Goal: Transaction & Acquisition: Book appointment/travel/reservation

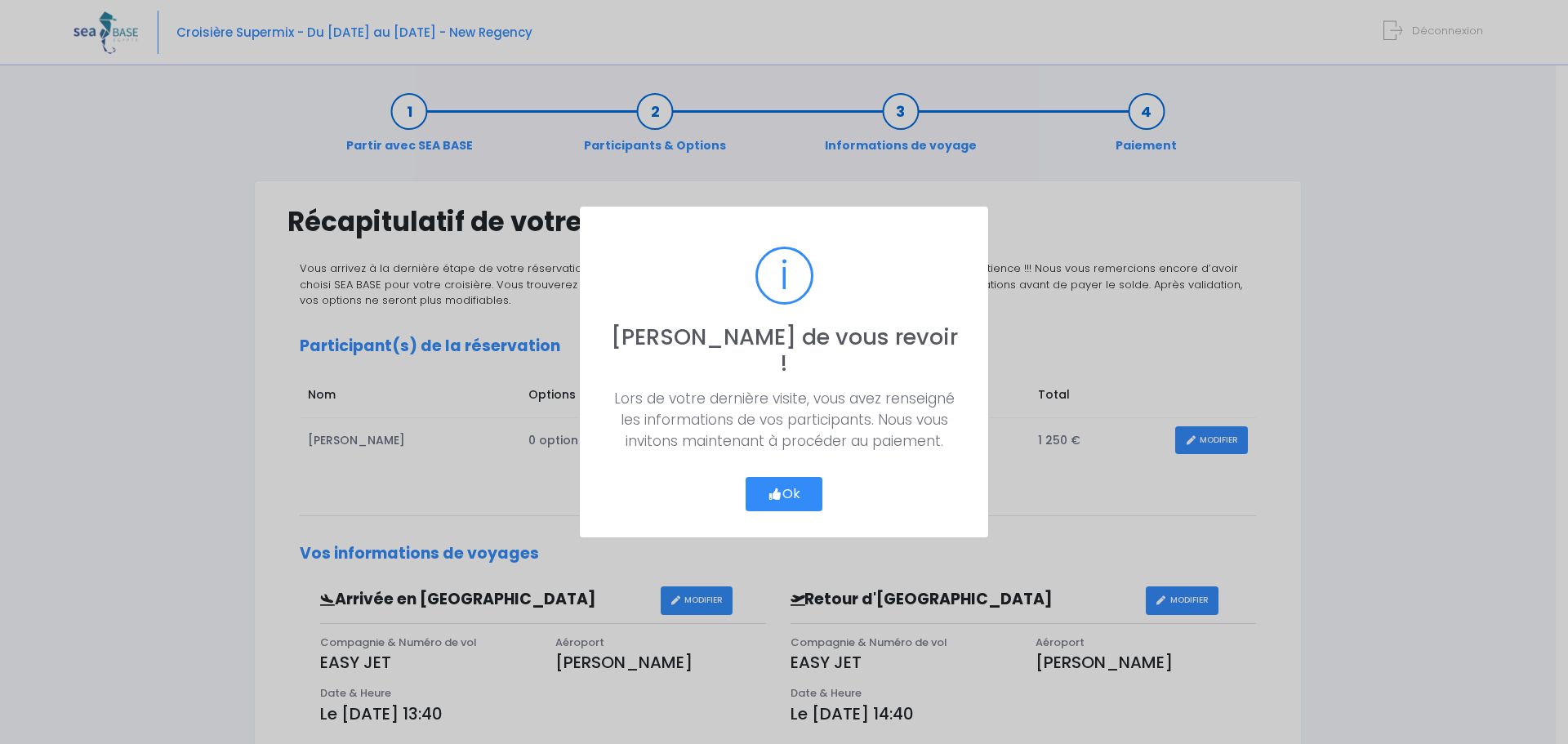
click at [790, 484] on button "Ok" at bounding box center [784, 494] width 77 height 35
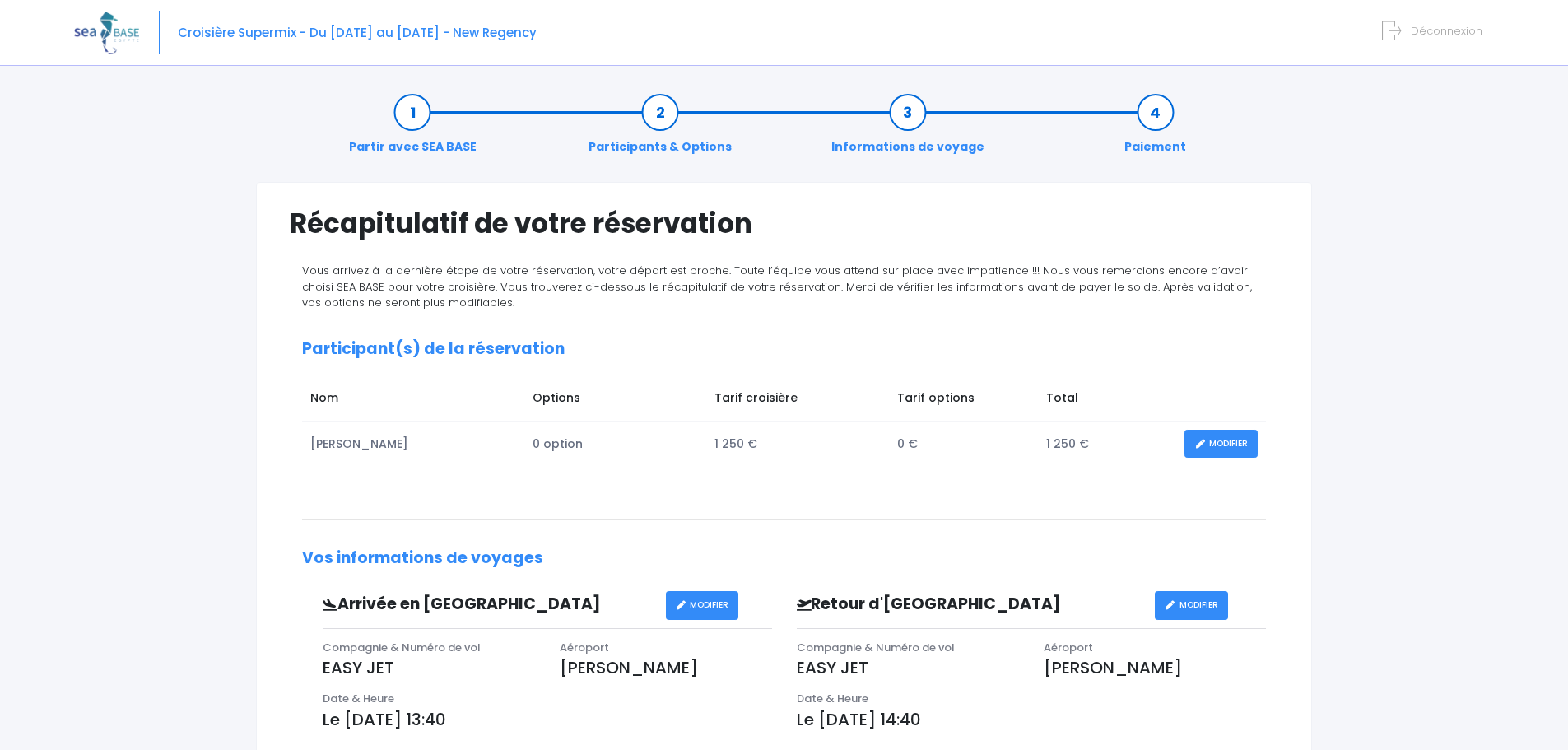
click at [653, 110] on link "Participants & Options" at bounding box center [659, 130] width 159 height 52
click at [1205, 444] on link "MODIFIER" at bounding box center [1221, 443] width 73 height 29
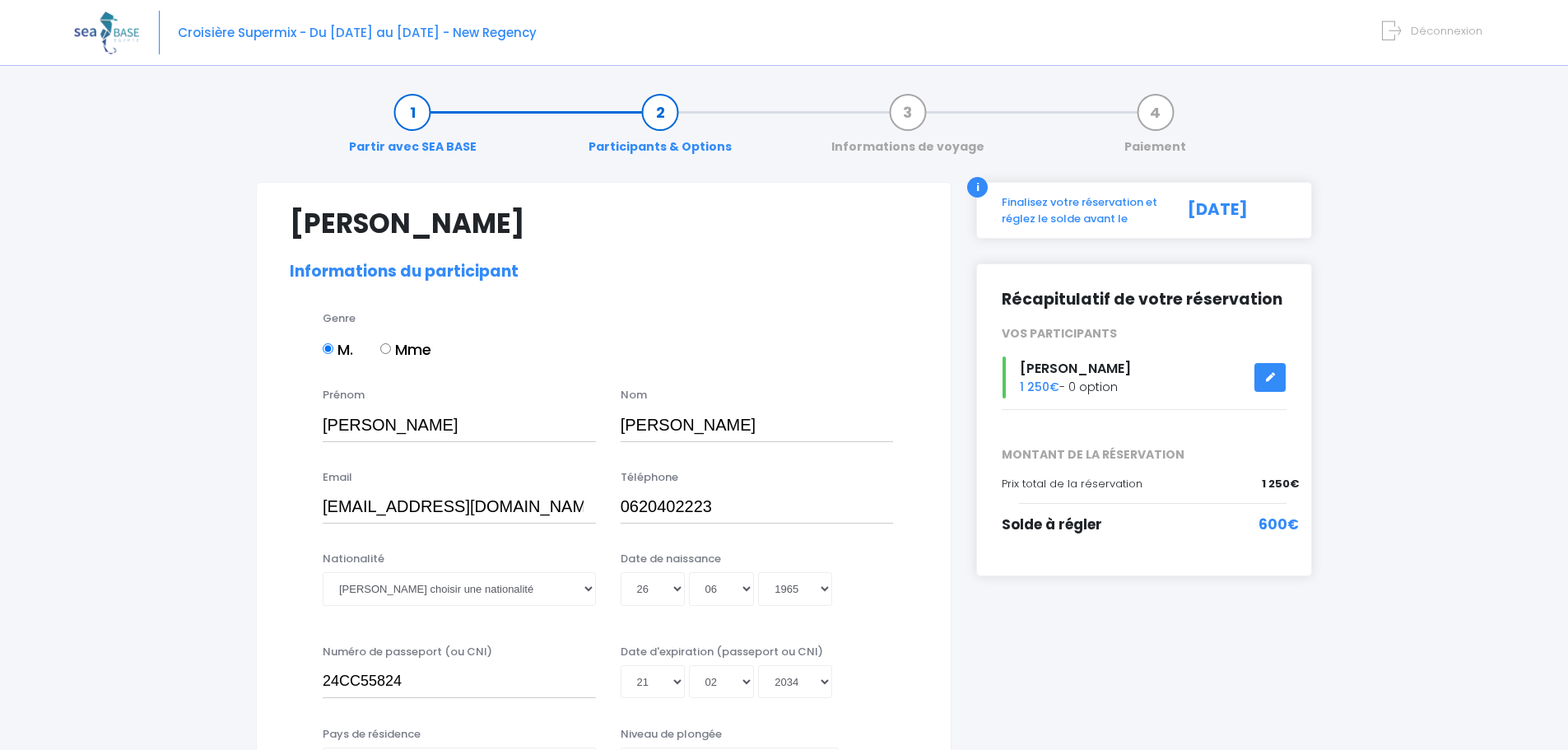
select select "MF1"
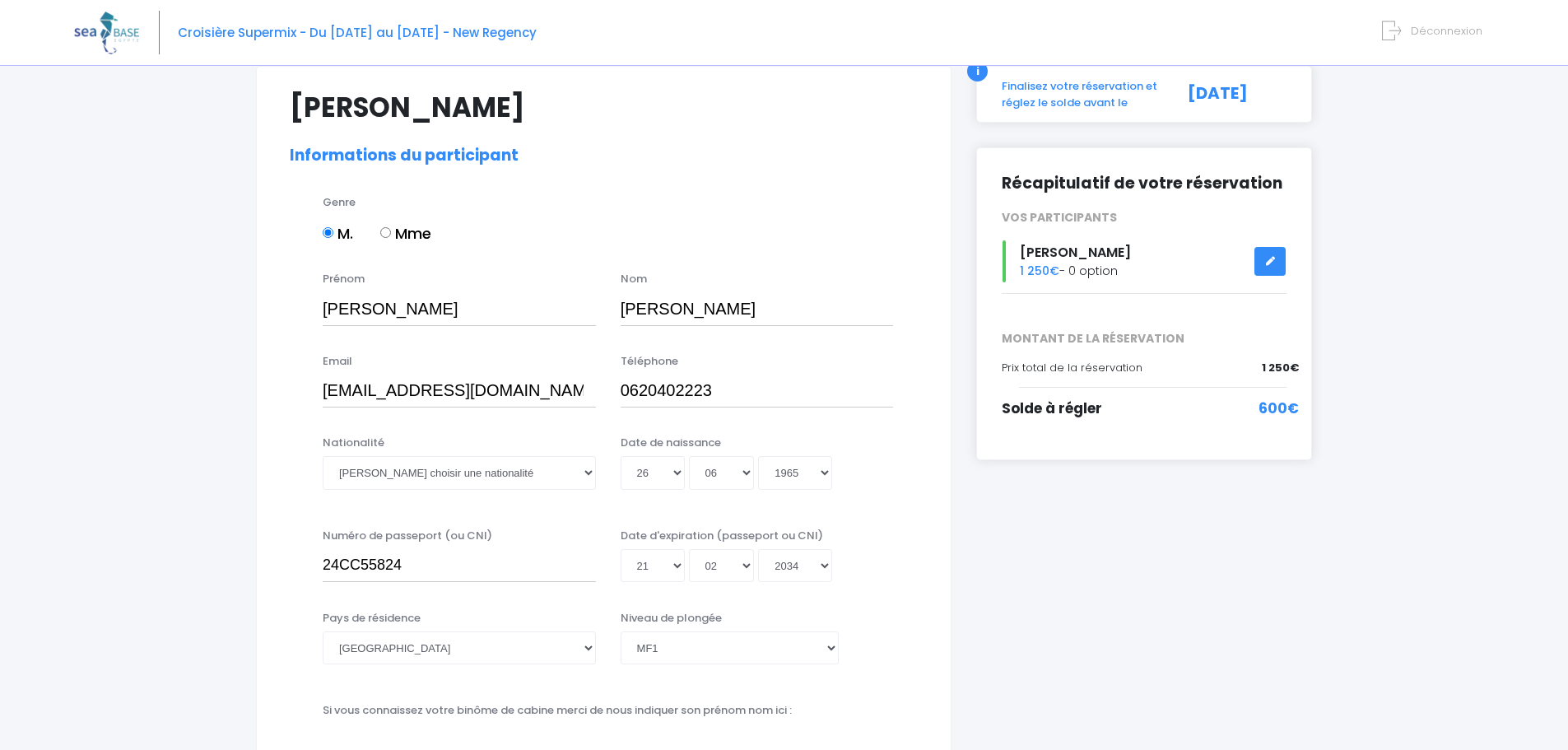
scroll to position [165, 0]
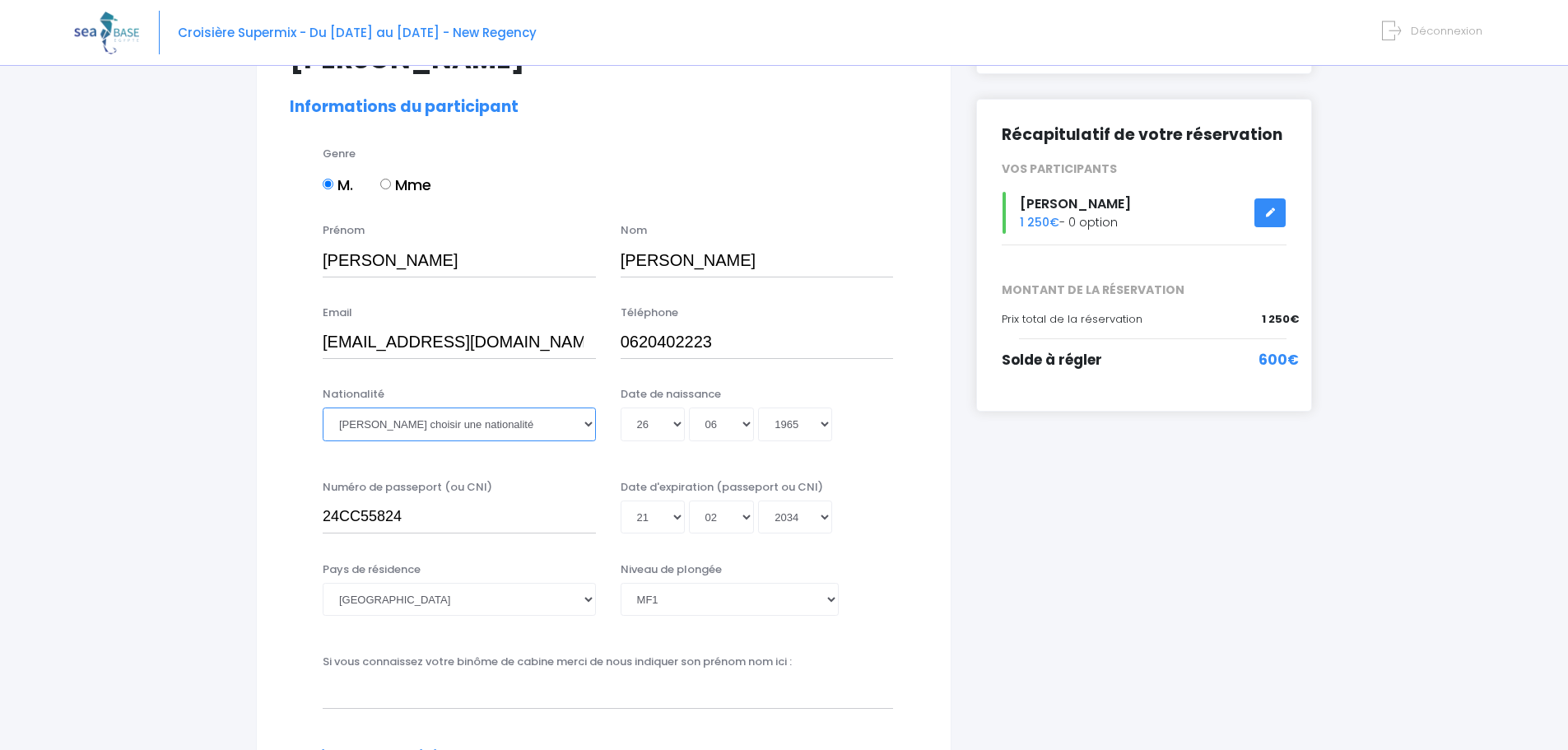
click at [491, 424] on select "Veuillez choisir une nationalité [DEMOGRAPHIC_DATA] Algerienne Allemande [GEOGR…" at bounding box center [459, 424] width 274 height 33
select select "Française"
click at [322, 408] on select "Veuillez choisir une nationalité [DEMOGRAPHIC_DATA] Algerienne Allemande [GEOGR…" at bounding box center [459, 424] width 274 height 33
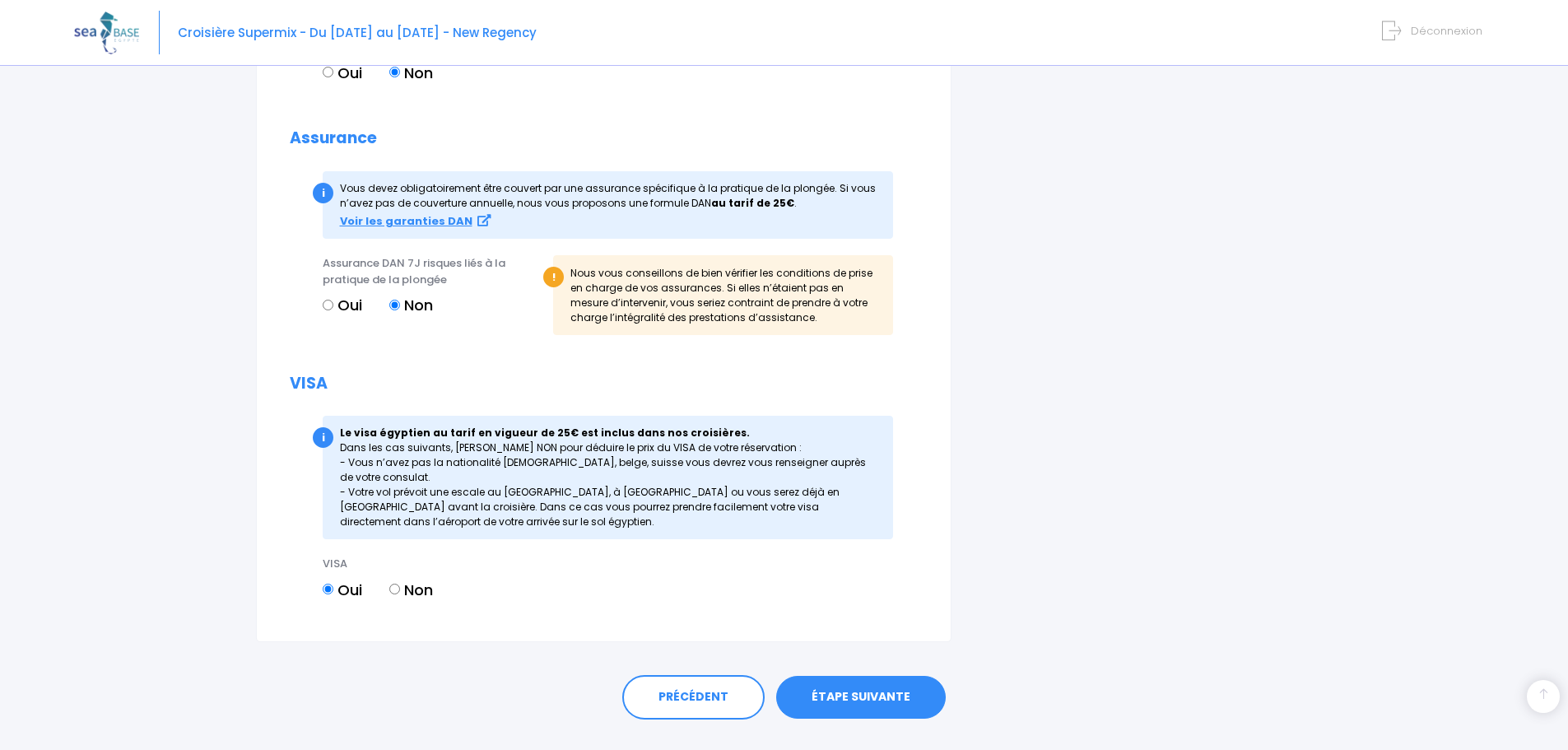
scroll to position [1594, 0]
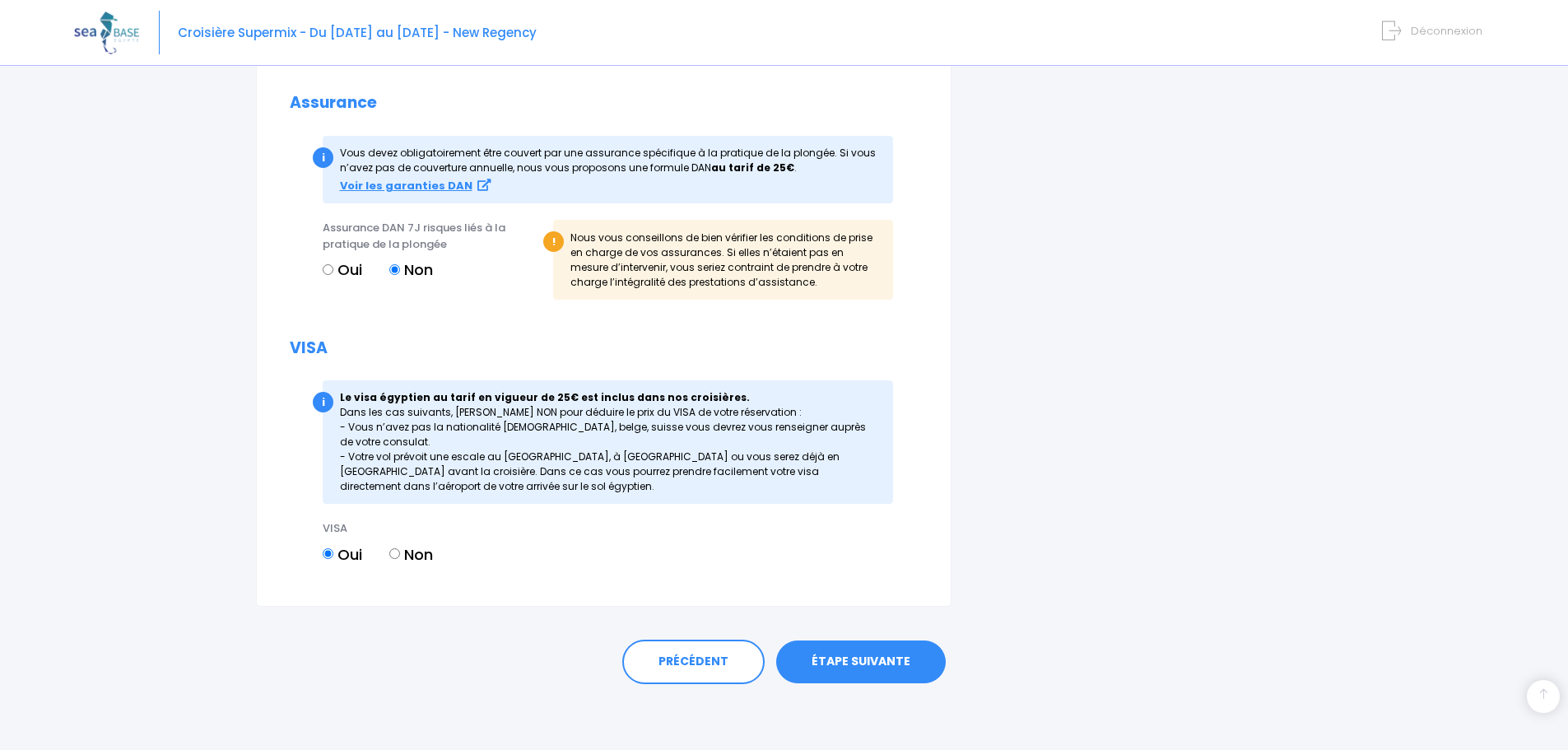
click at [862, 664] on link "ÉTAPE SUIVANTE" at bounding box center [861, 661] width 170 height 43
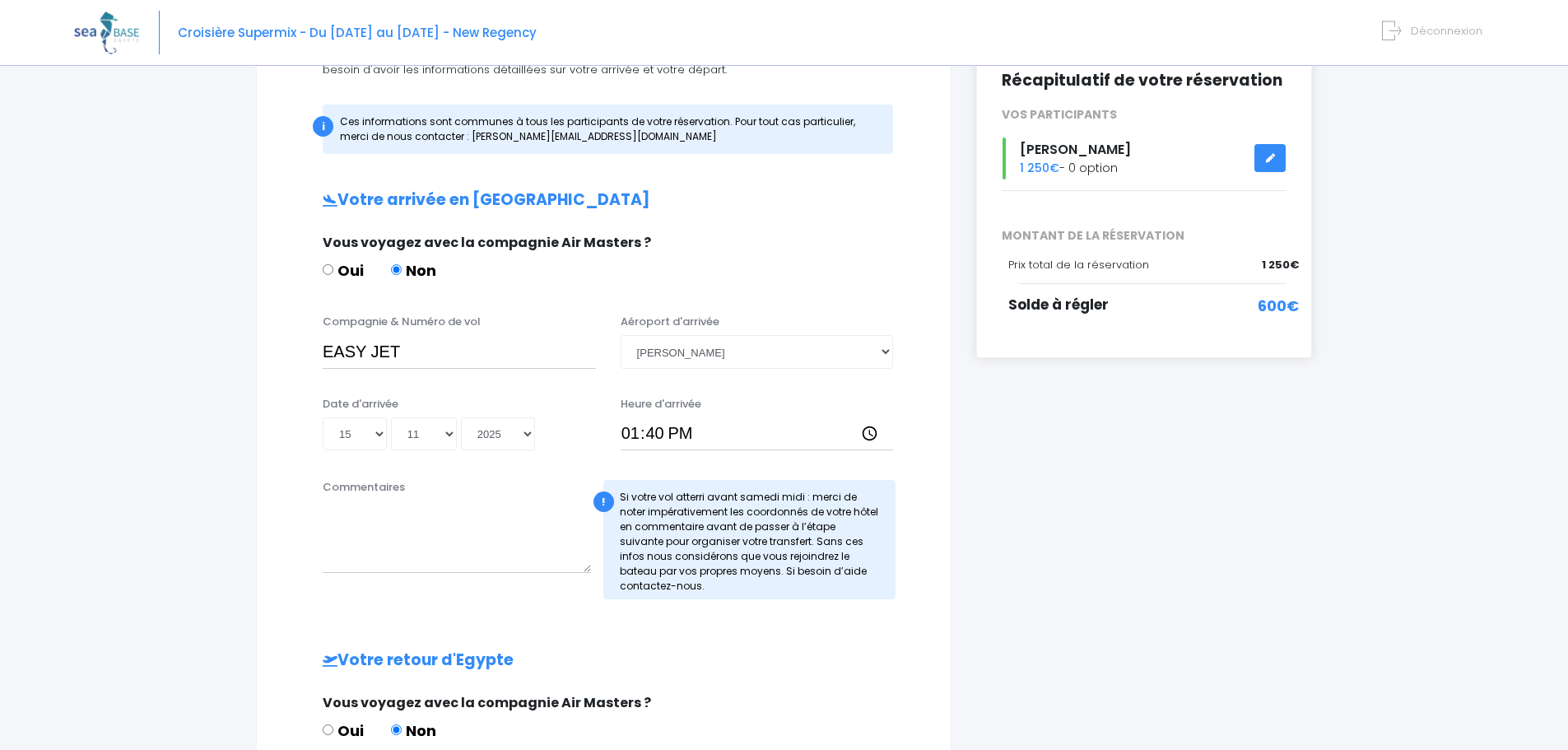
scroll to position [247, 0]
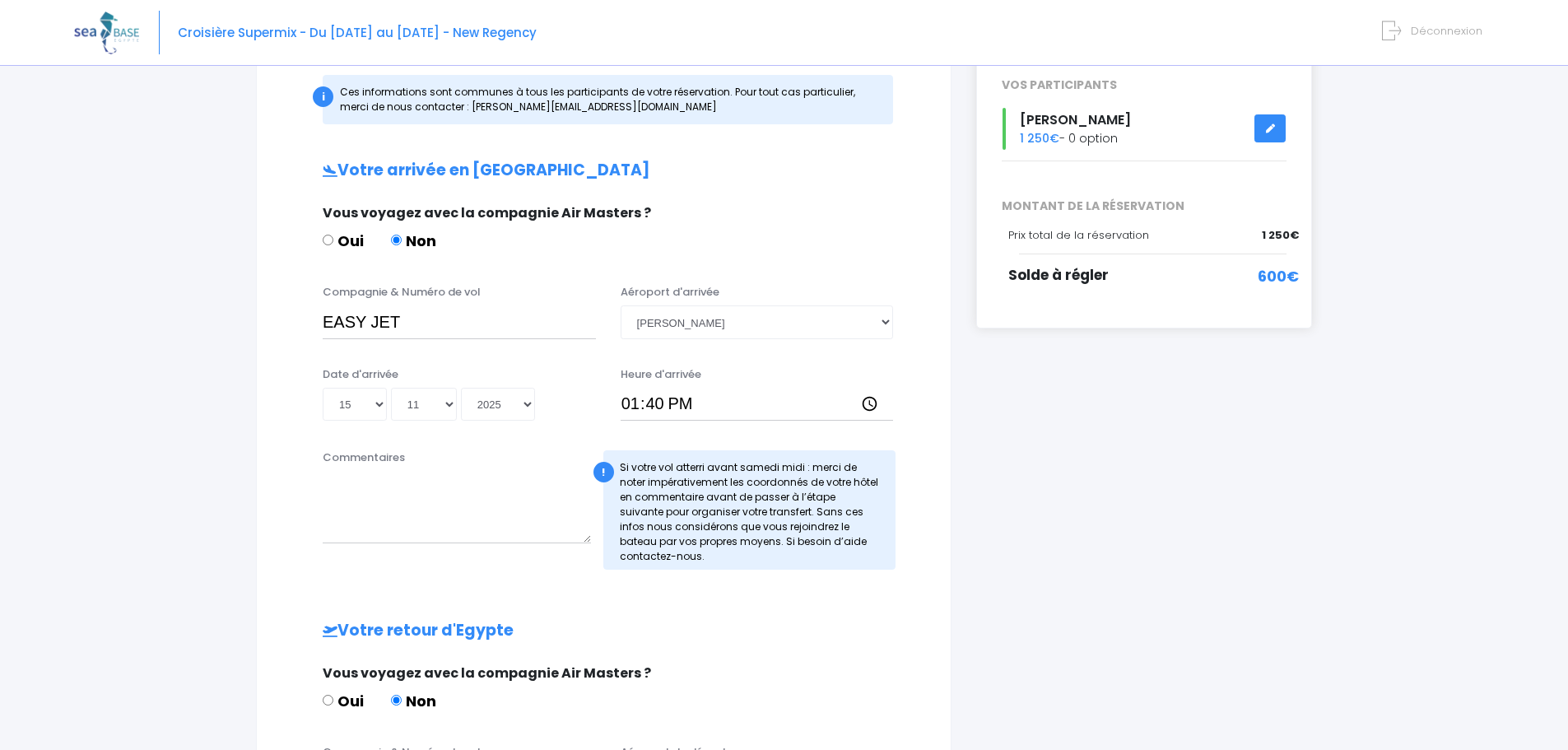
click at [1018, 407] on div "i Finalisez votre réservation et réglez le solde avant le 15/09/2025 Récapitula…" at bounding box center [1145, 495] width 361 height 1121
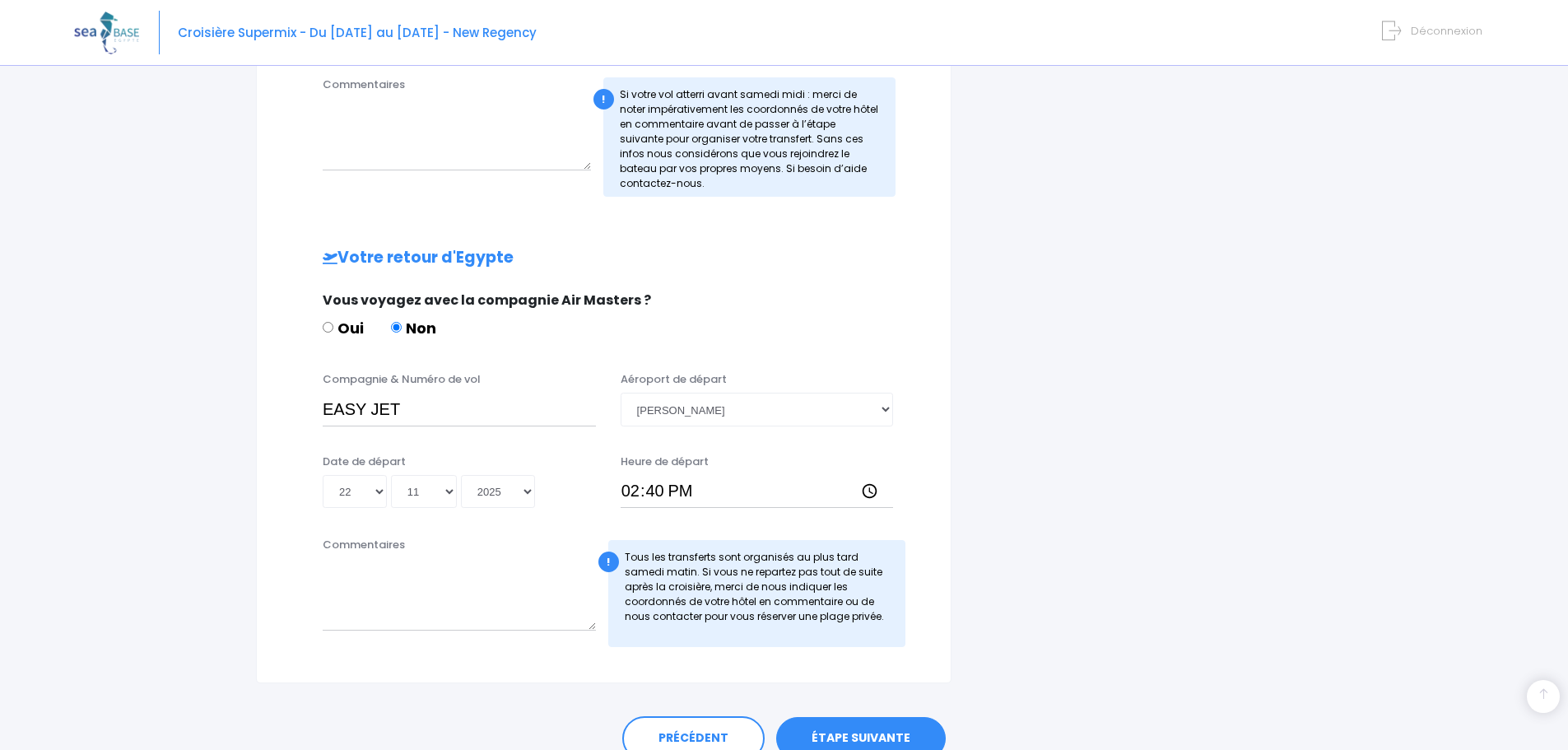
scroll to position [659, 0]
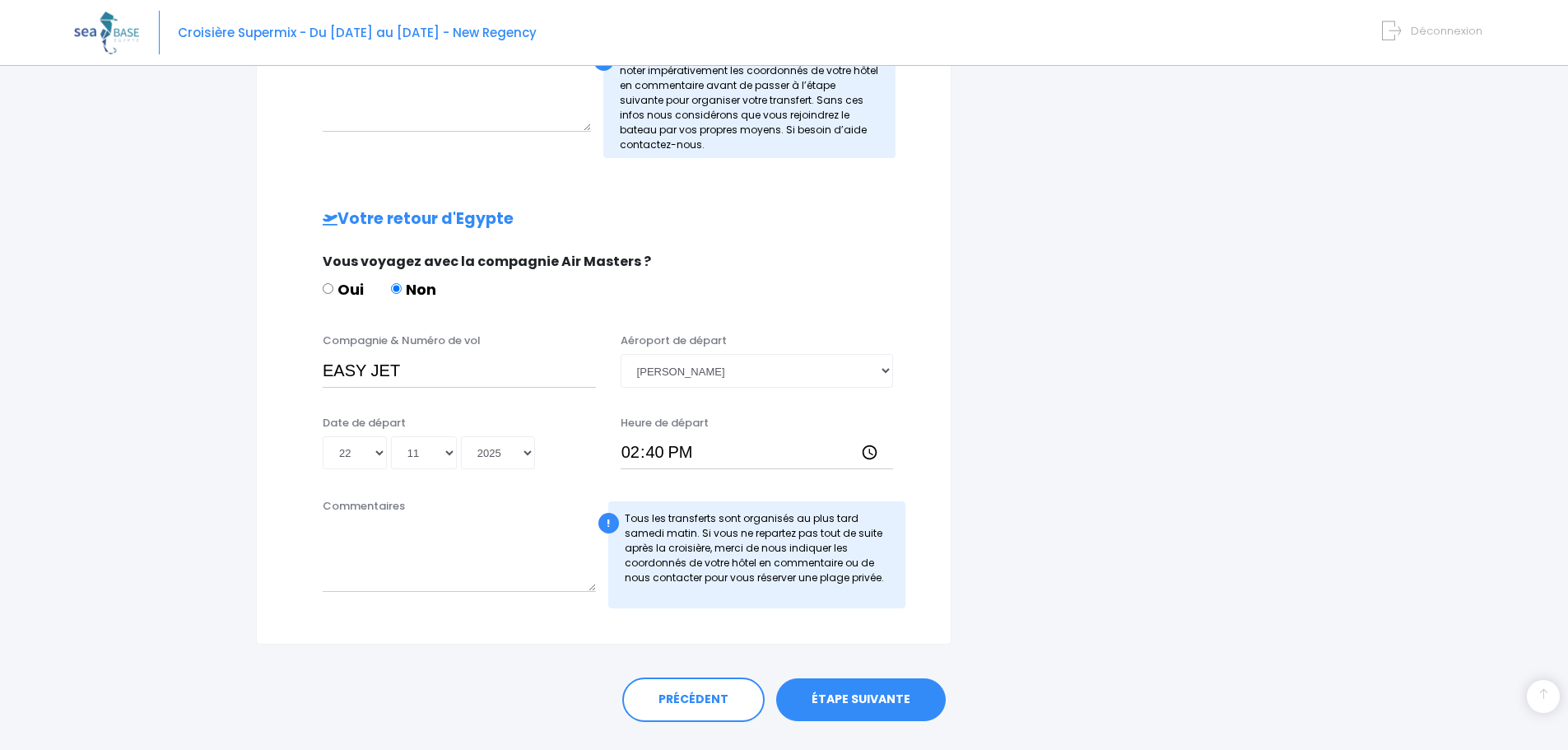
click at [860, 704] on link "ÉTAPE SUIVANTE" at bounding box center [861, 699] width 170 height 43
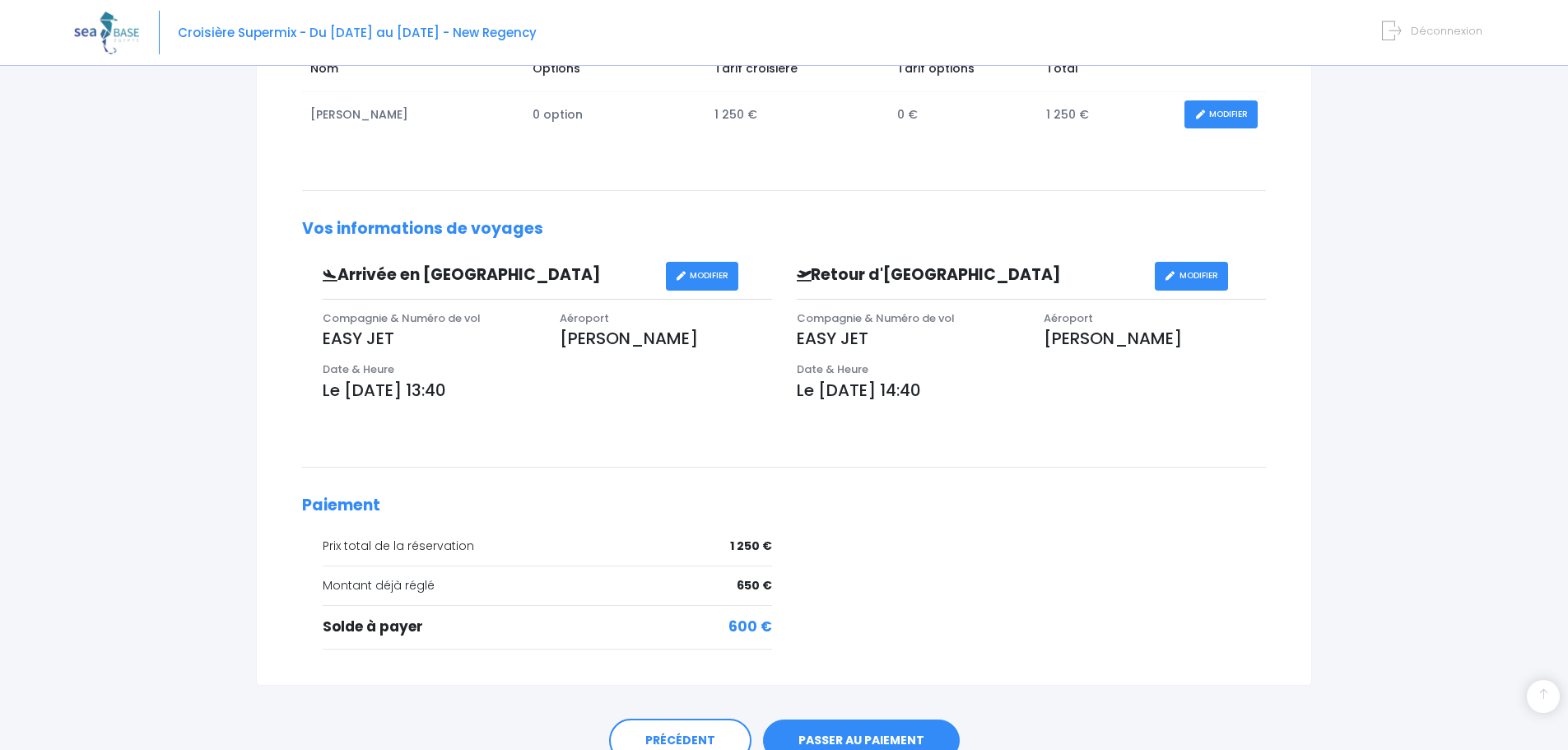
scroll to position [408, 0]
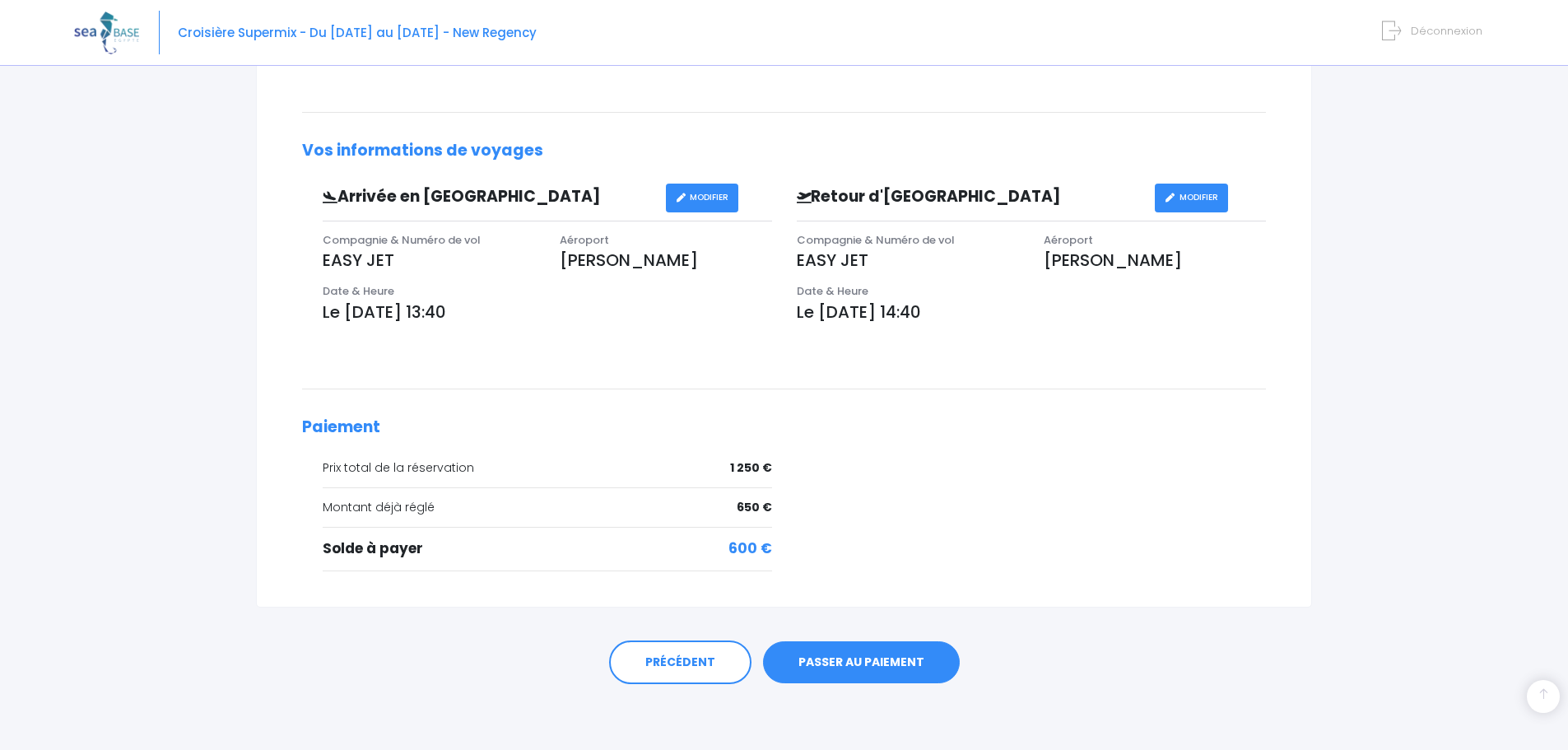
click at [894, 666] on link "PASSER AU PAIEMENT" at bounding box center [862, 662] width 197 height 43
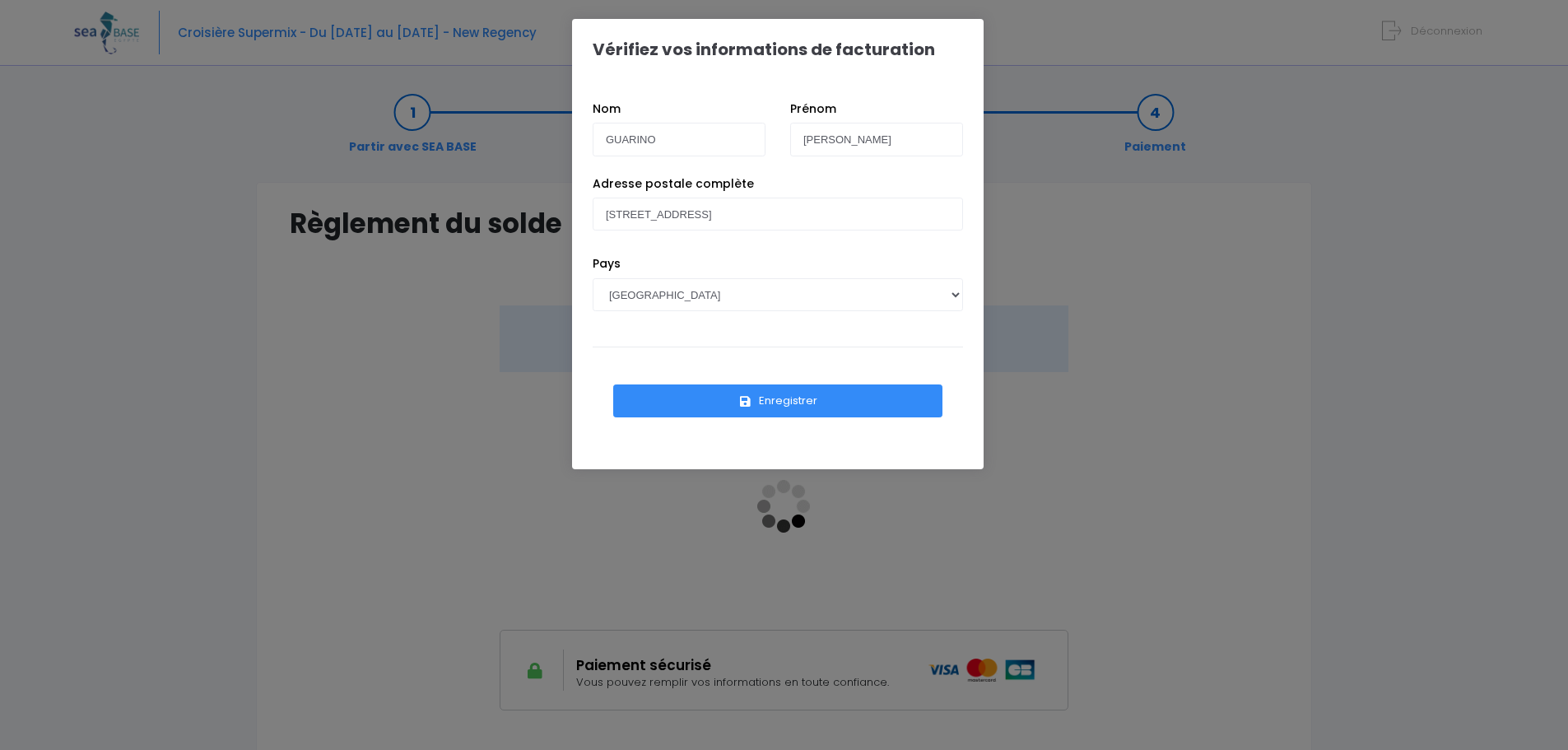
click at [773, 410] on button "Enregistrer" at bounding box center [778, 401] width 329 height 33
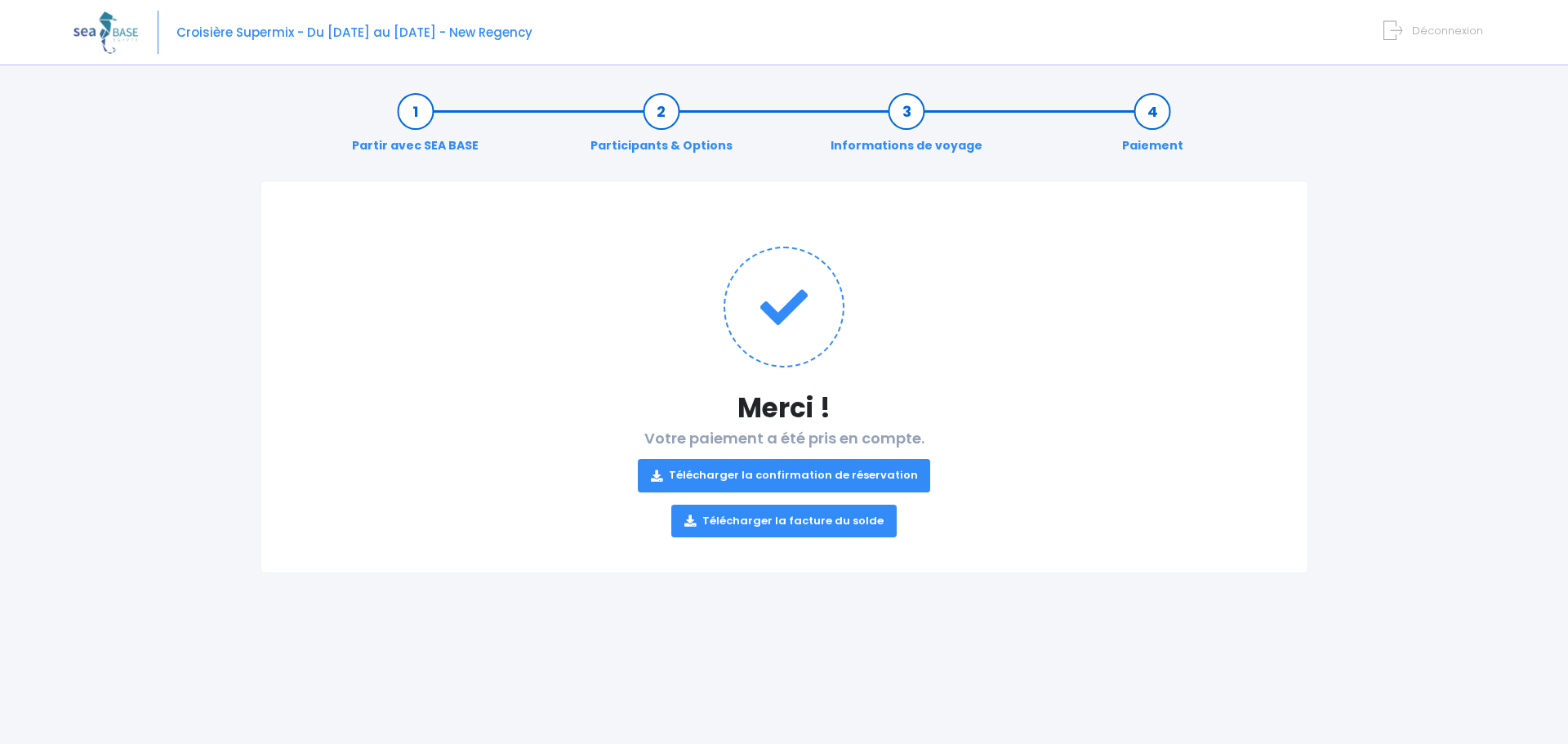
click at [840, 529] on link "Télécharger la facture du solde" at bounding box center [784, 521] width 226 height 33
click at [796, 478] on link "Télécharger la confirmation de réservation" at bounding box center [784, 475] width 293 height 33
